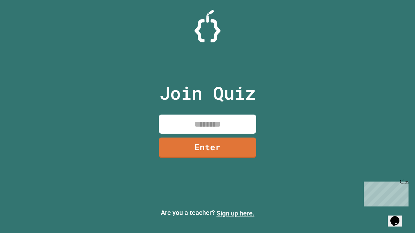
click at [235, 214] on link "Sign up here." at bounding box center [235, 214] width 38 height 8
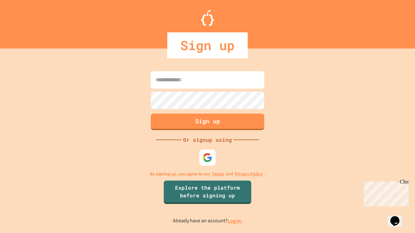
click at [235, 221] on link "Log in." at bounding box center [234, 221] width 15 height 7
